Goal: Task Accomplishment & Management: Manage account settings

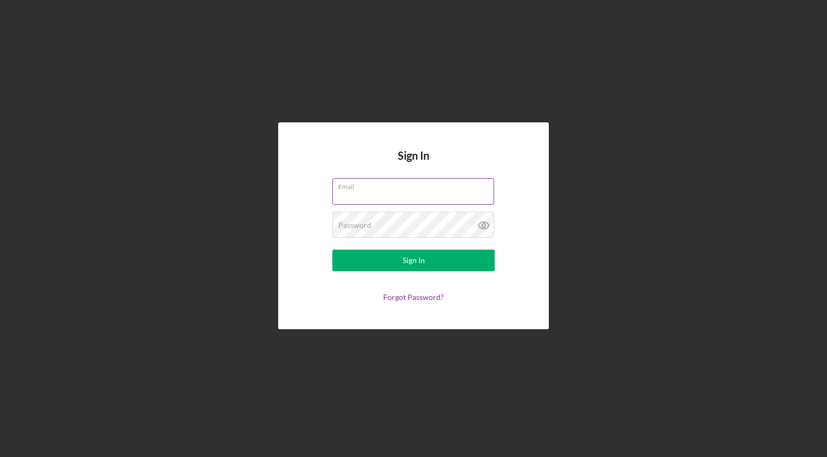
click at [355, 195] on input "Email" at bounding box center [413, 191] width 162 height 26
type input "[EMAIL_ADDRESS][DOMAIN_NAME]"
click at [481, 226] on icon at bounding box center [482, 224] width 3 height 3
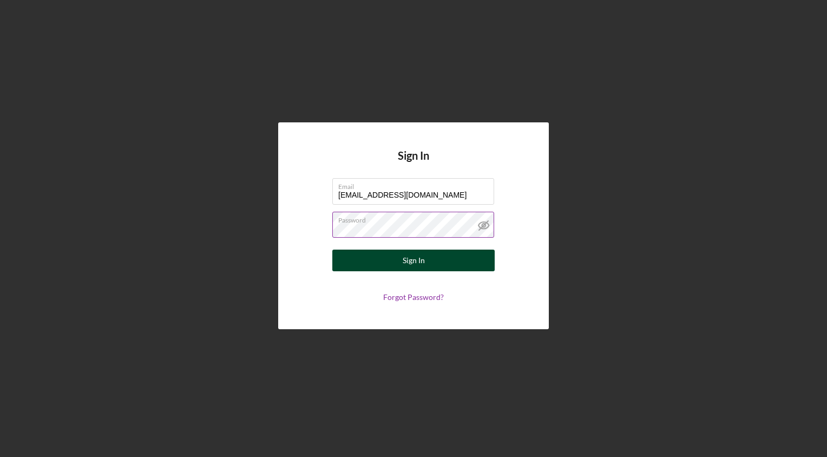
click at [435, 260] on button "Sign In" at bounding box center [413, 260] width 162 height 22
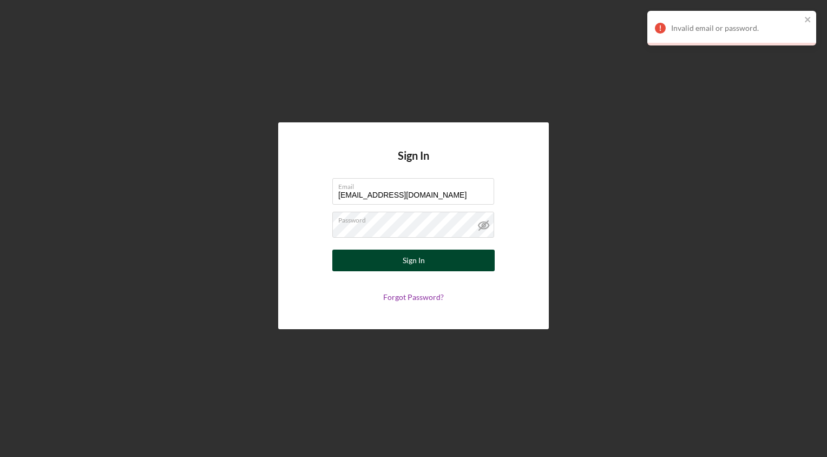
click at [411, 261] on div "Sign In" at bounding box center [413, 260] width 22 height 22
click at [419, 257] on div "Sign In" at bounding box center [413, 260] width 22 height 22
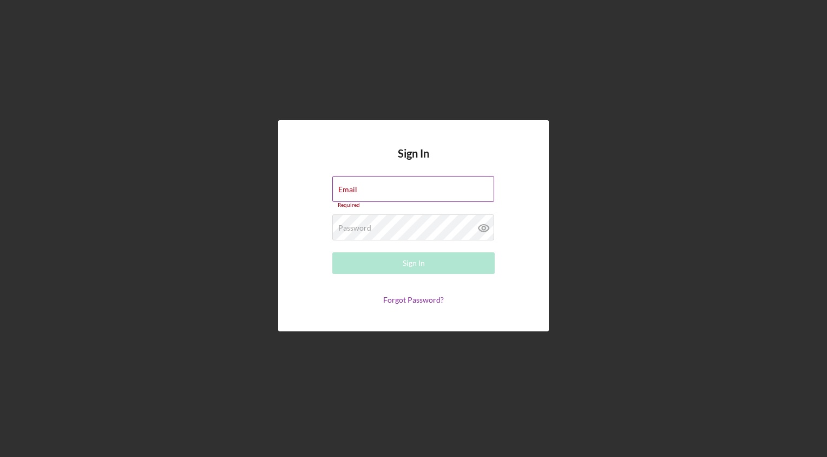
click at [406, 184] on div "Email Required" at bounding box center [413, 192] width 162 height 32
click at [362, 190] on input "Email" at bounding box center [413, 189] width 162 height 26
type input "[EMAIL_ADDRESS][DOMAIN_NAME]"
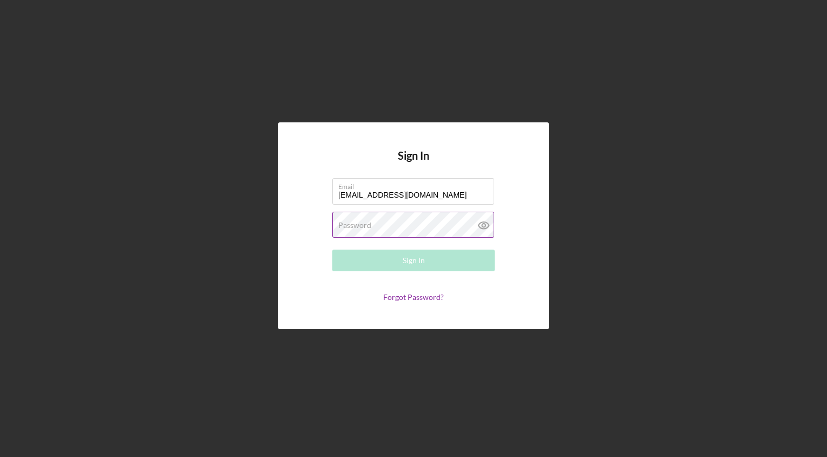
click at [359, 226] on label "Password" at bounding box center [354, 225] width 33 height 9
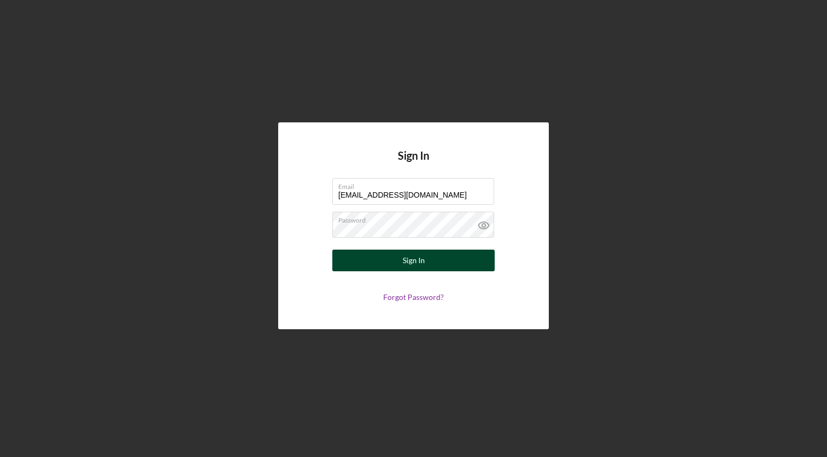
click at [421, 265] on div "Sign In" at bounding box center [413, 260] width 22 height 22
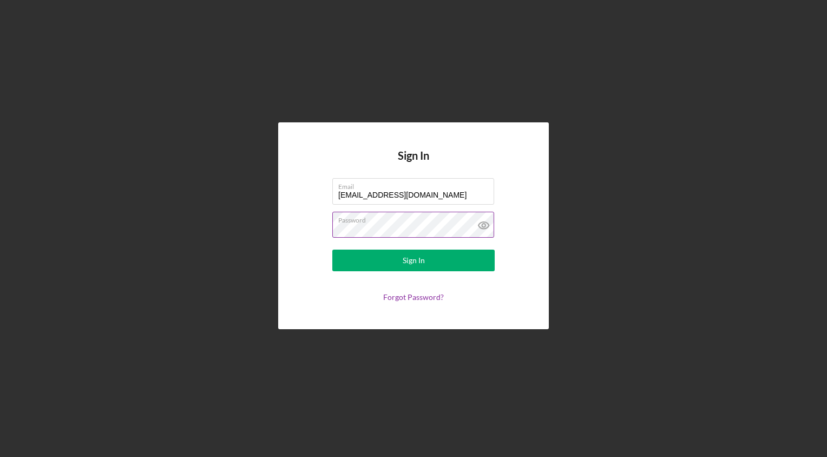
click at [482, 227] on icon at bounding box center [482, 224] width 3 height 3
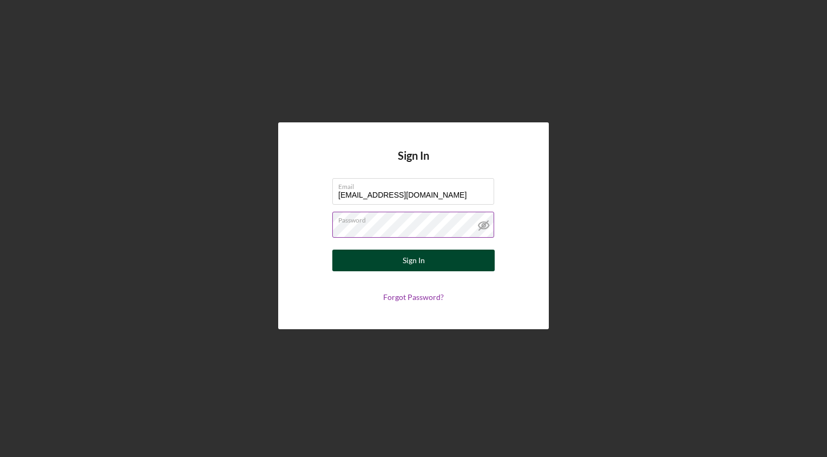
click at [426, 259] on button "Sign In" at bounding box center [413, 260] width 162 height 22
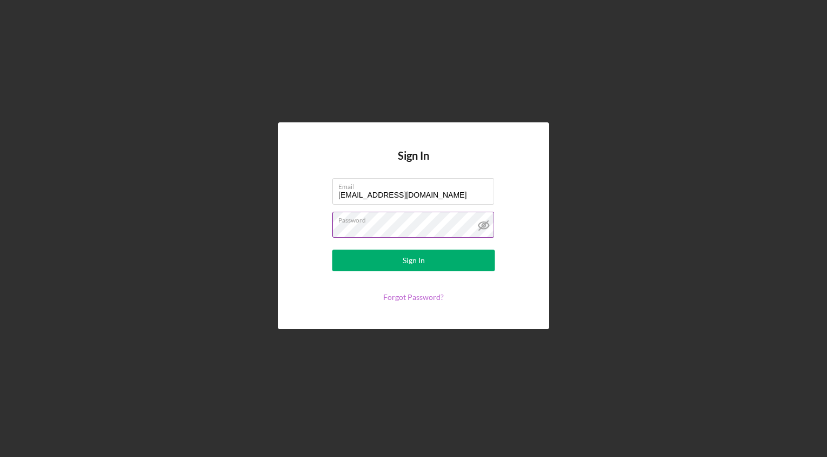
click at [407, 296] on link "Forgot Password?" at bounding box center [413, 296] width 61 height 9
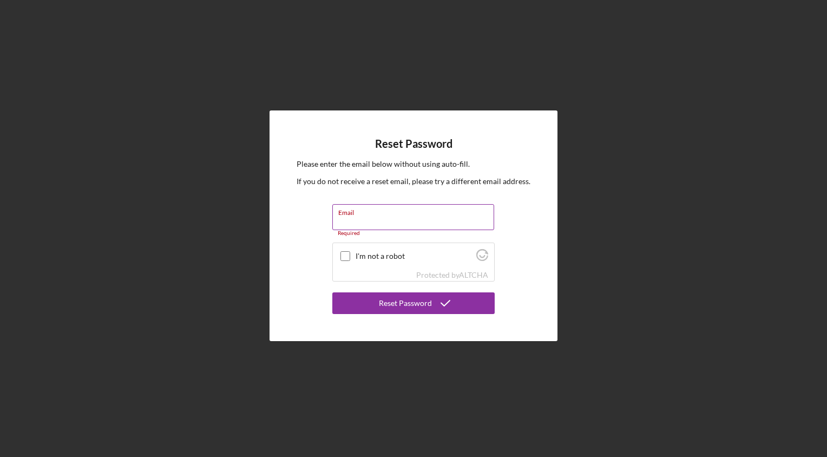
click at [370, 217] on input "Email" at bounding box center [413, 217] width 162 height 26
type input "[EMAIL_ADDRESS][DOMAIN_NAME]"
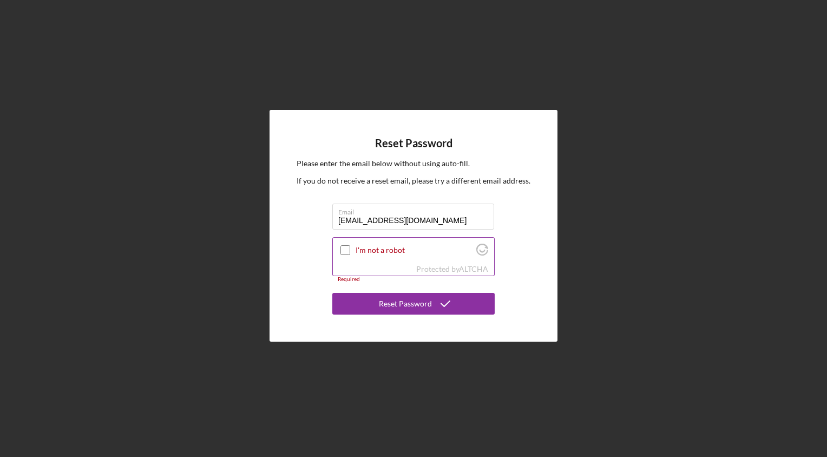
click at [346, 249] on input "I'm not a robot" at bounding box center [345, 250] width 10 height 10
checkbox input "true"
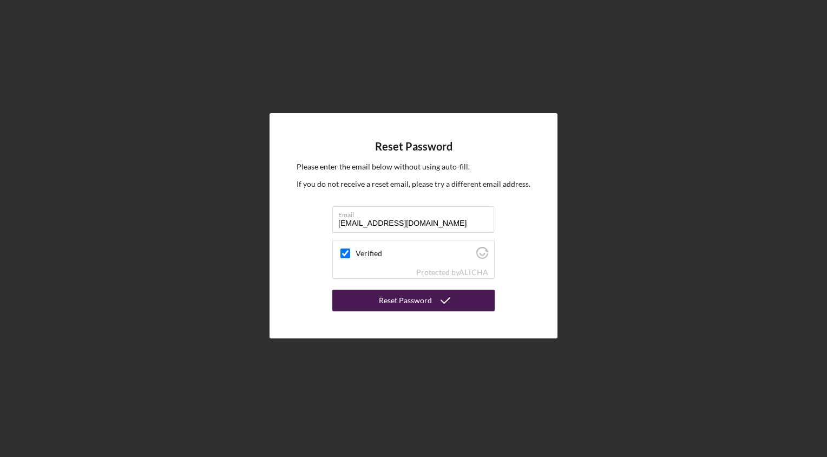
click at [403, 300] on div "Reset Password" at bounding box center [405, 300] width 53 height 22
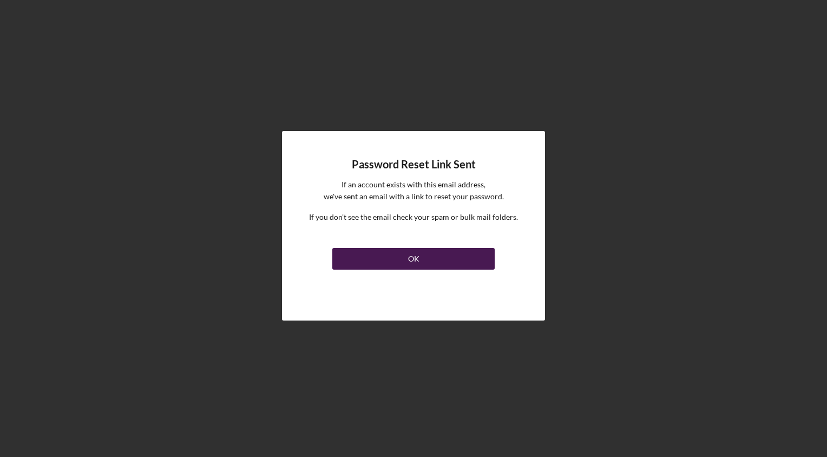
click at [408, 256] on button "OK" at bounding box center [413, 259] width 162 height 22
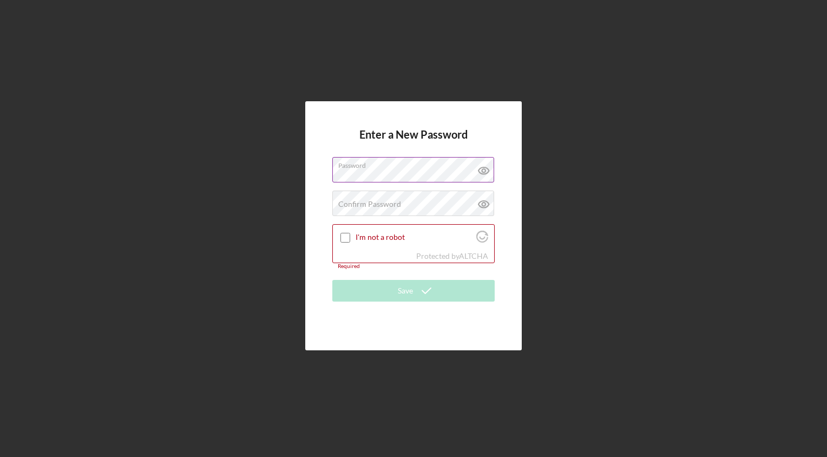
click at [482, 169] on icon at bounding box center [482, 170] width 3 height 3
click at [343, 239] on input "I'm not a robot" at bounding box center [345, 238] width 10 height 10
checkbox input "true"
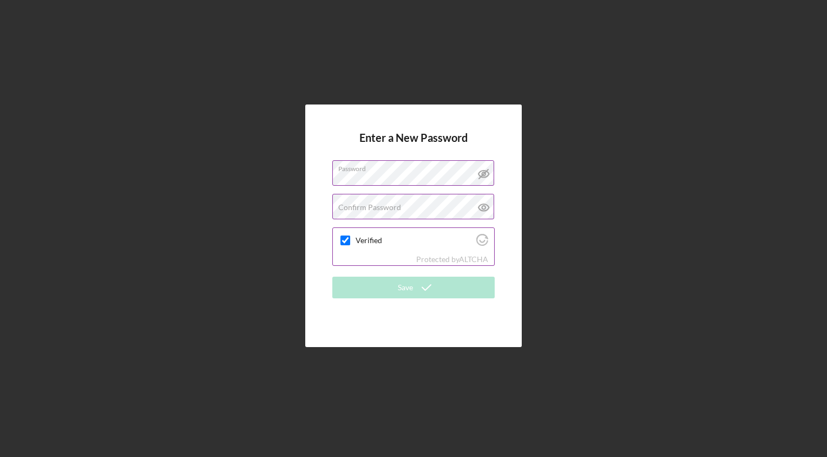
click at [394, 204] on label "Confirm Password" at bounding box center [369, 207] width 63 height 9
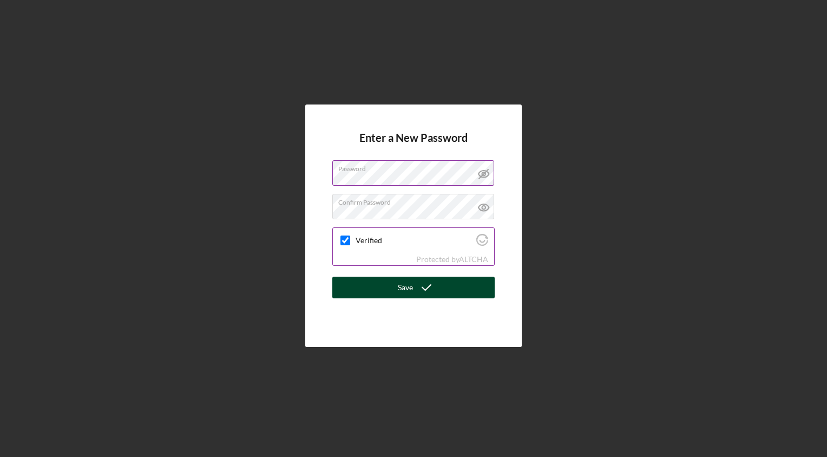
click at [402, 285] on div "Save" at bounding box center [405, 287] width 15 height 22
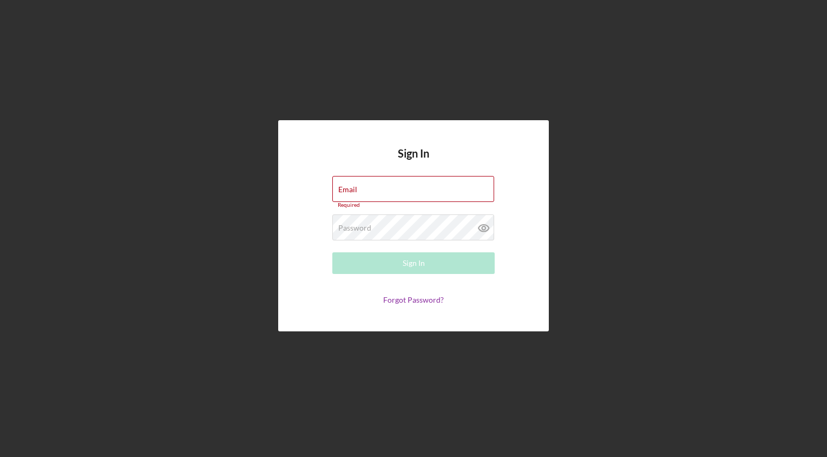
type input "[EMAIL_ADDRESS][DOMAIN_NAME]"
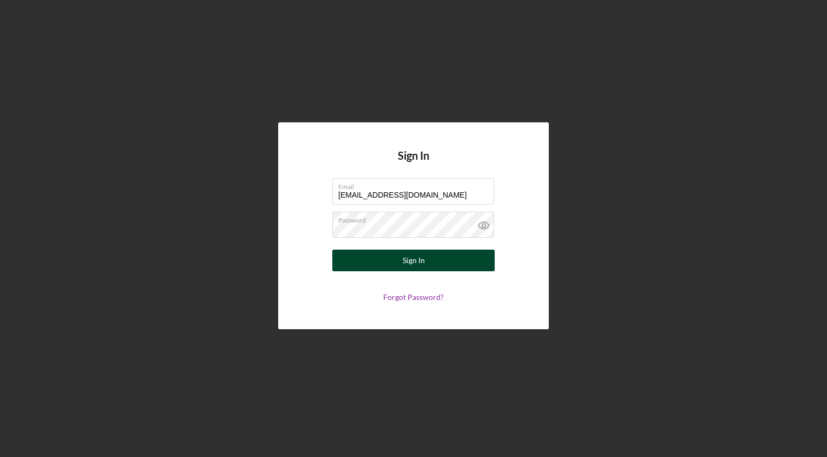
click at [440, 259] on button "Sign In" at bounding box center [413, 260] width 162 height 22
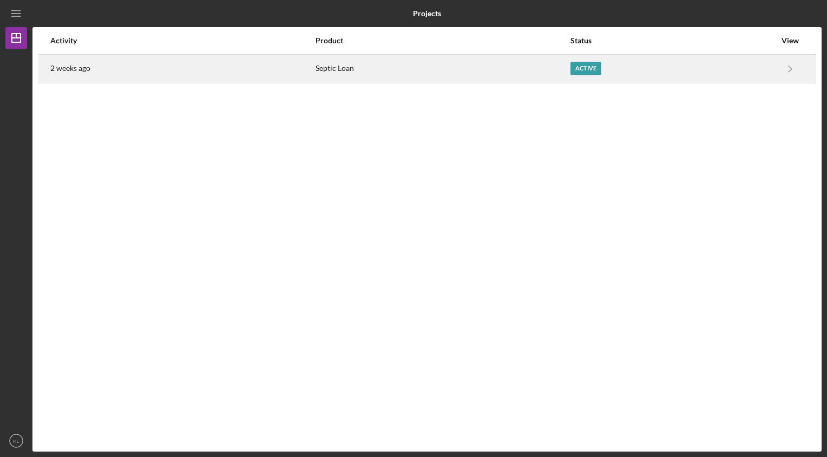
click at [587, 69] on div "Active" at bounding box center [585, 69] width 31 height 14
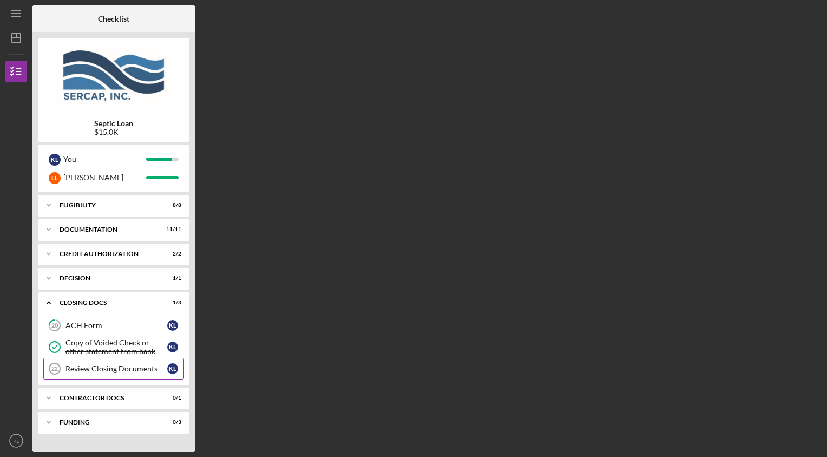
click at [113, 372] on div "Review Closing Documents" at bounding box center [116, 368] width 102 height 9
